Goal: Task Accomplishment & Management: Use online tool/utility

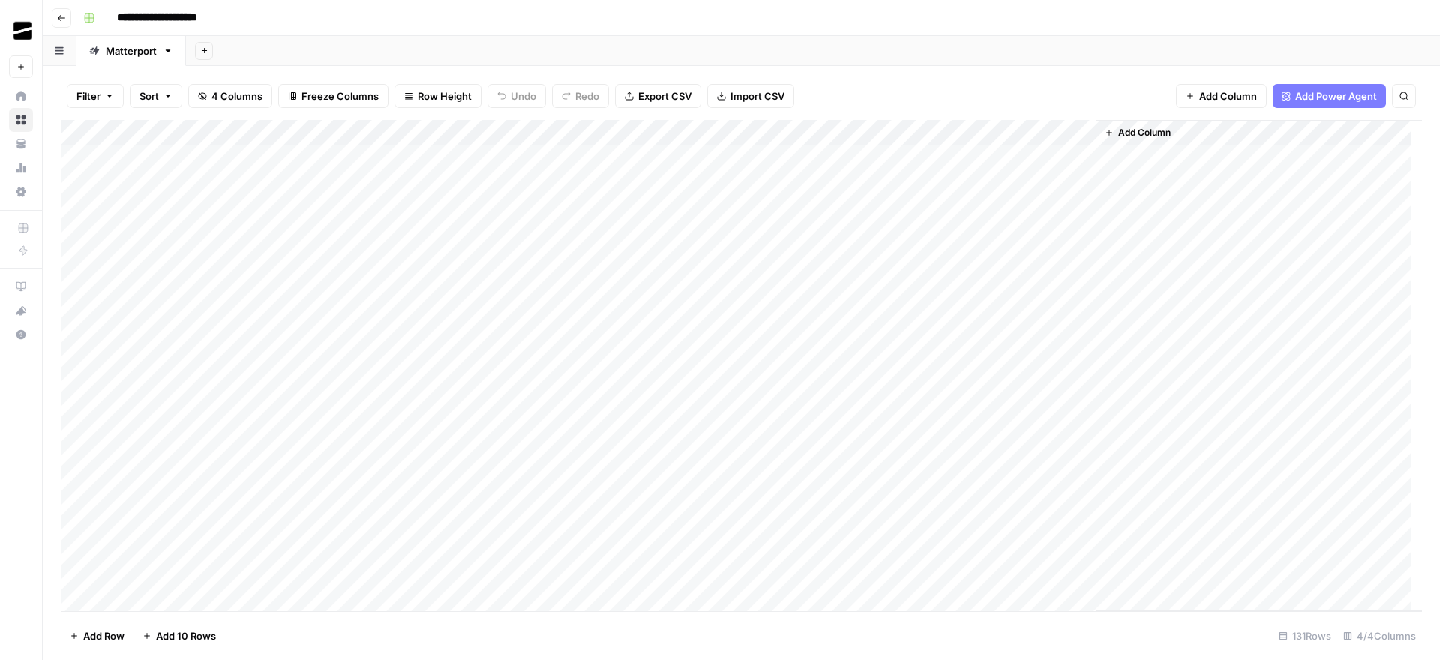
click at [1400, 93] on icon "button" at bounding box center [1403, 95] width 7 height 7
type input "*****"
click at [1350, 136] on icon "Previous Result" at bounding box center [1355, 139] width 12 height 12
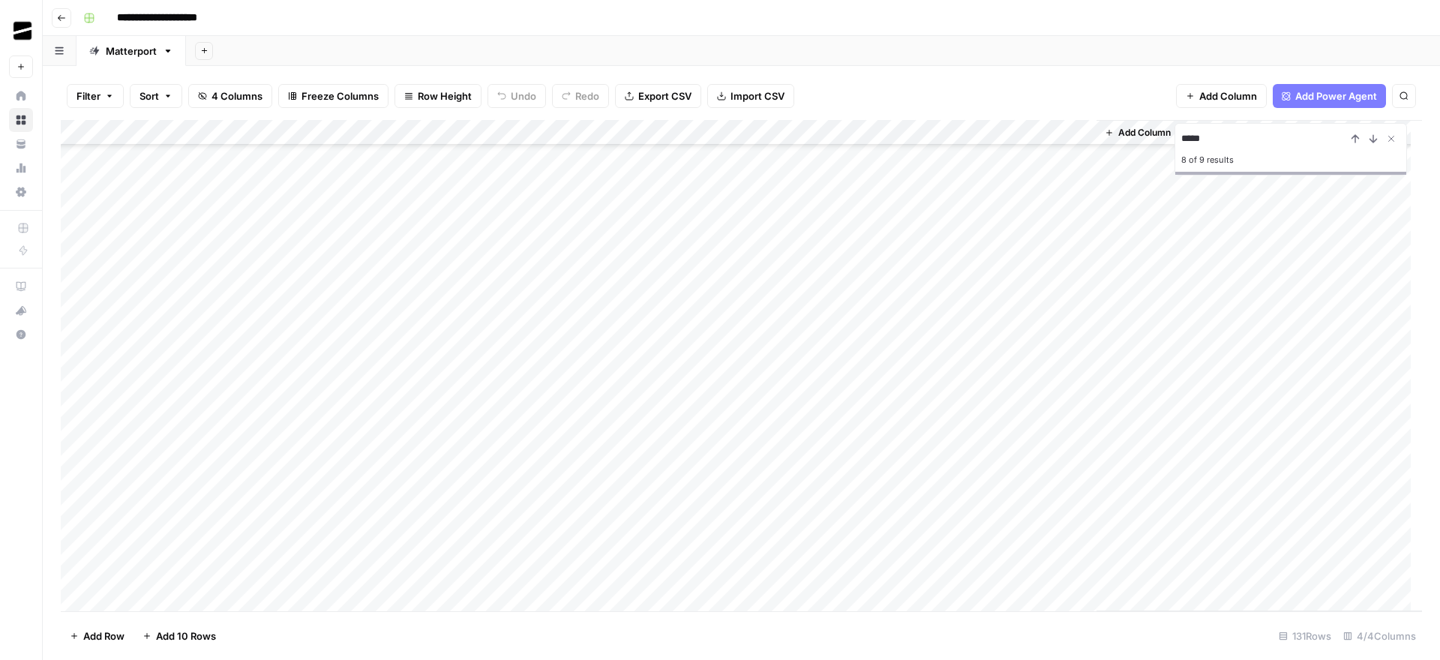
click at [752, 255] on div "Add Column" at bounding box center [741, 365] width 1361 height 491
click at [949, 259] on div "Add Column" at bounding box center [741, 365] width 1361 height 491
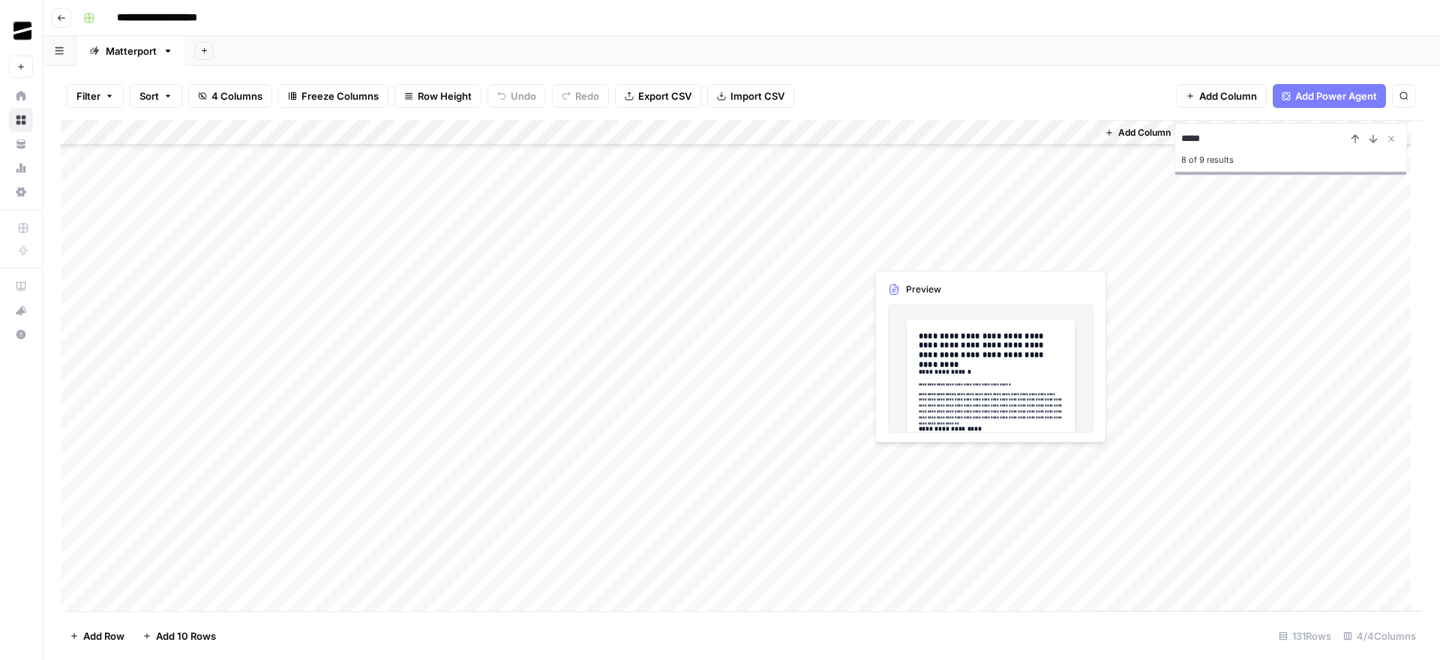
click at [949, 259] on div "Add Column" at bounding box center [741, 365] width 1361 height 491
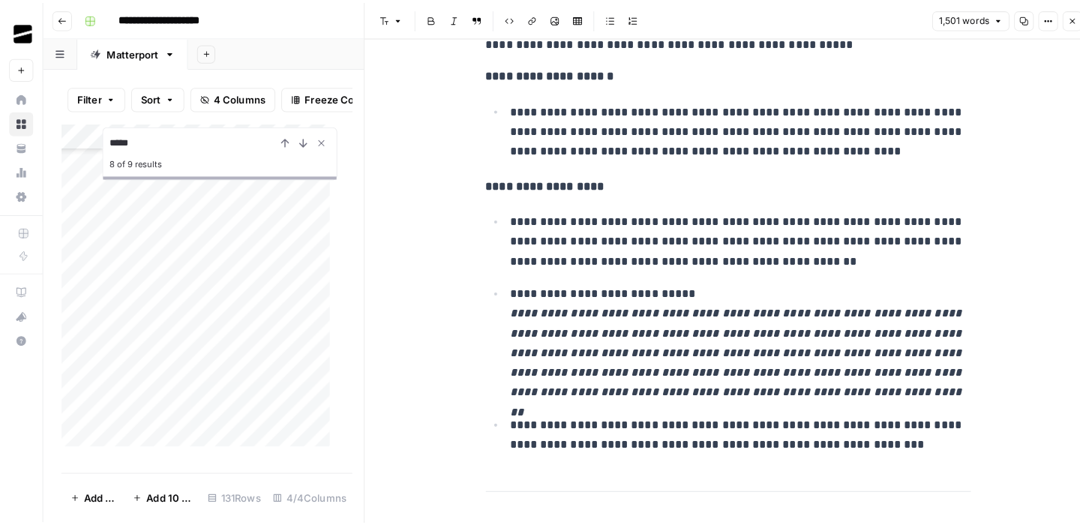
scroll to position [667, 0]
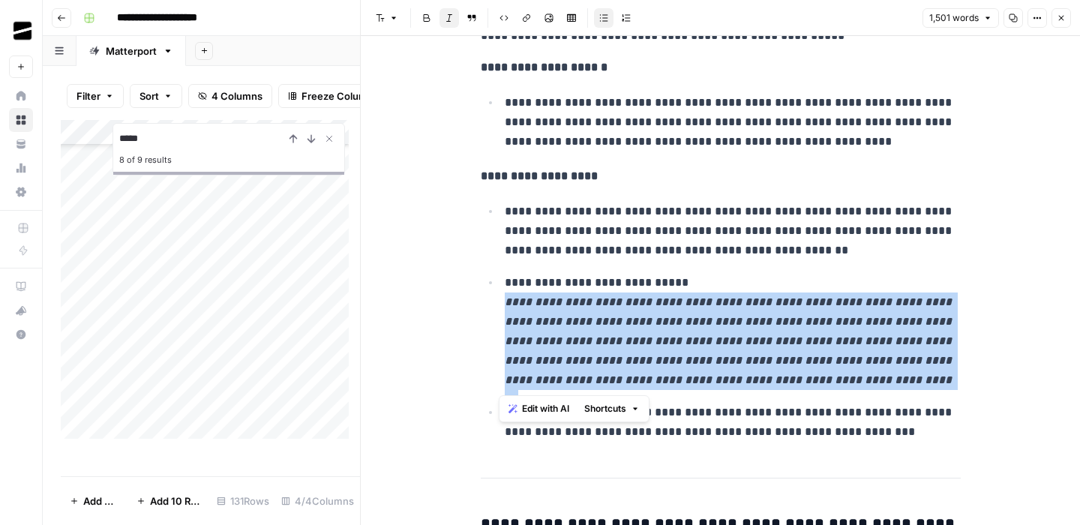
drag, startPoint x: 891, startPoint y: 381, endPoint x: 467, endPoint y: 310, distance: 429.7
copy em "**********"
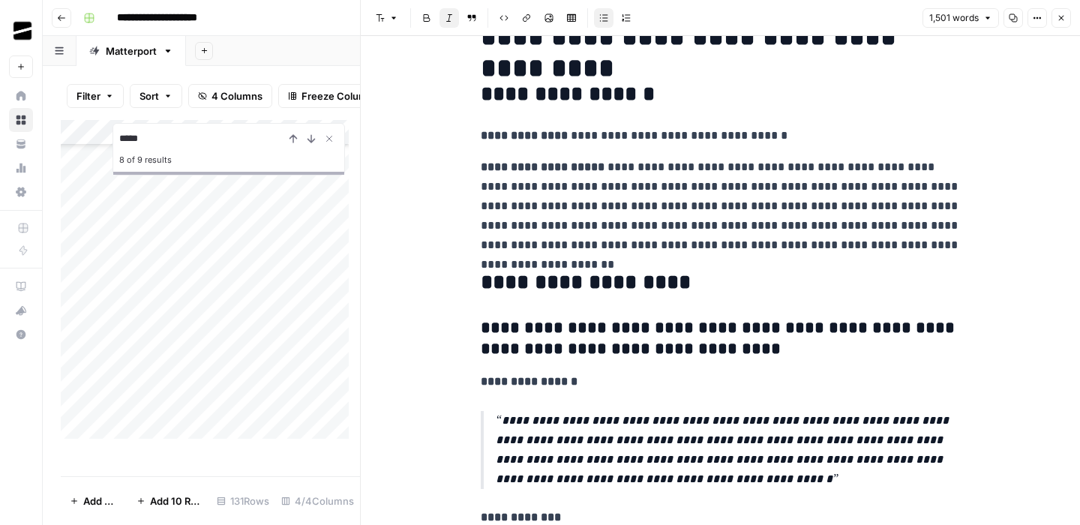
scroll to position [115, 0]
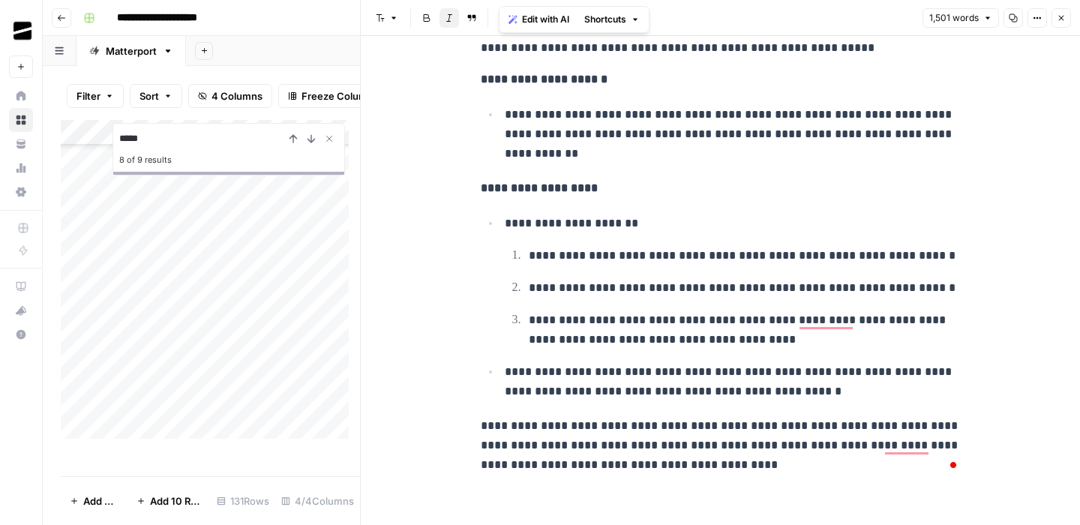
click at [1063, 19] on icon "button" at bounding box center [1061, 17] width 9 height 9
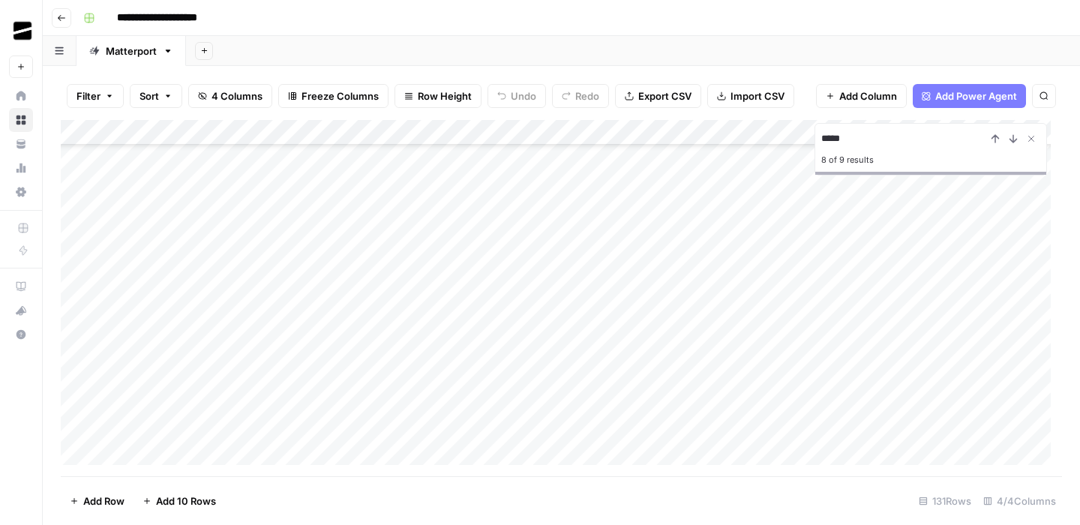
click at [769, 253] on div "Add Column" at bounding box center [561, 298] width 1001 height 356
click at [907, 260] on div "Add Column" at bounding box center [561, 298] width 1001 height 356
